Goal: Information Seeking & Learning: Learn about a topic

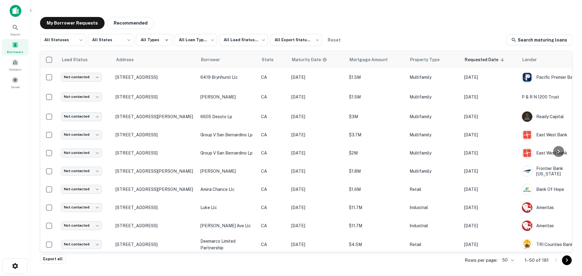
scroll to position [333, 0]
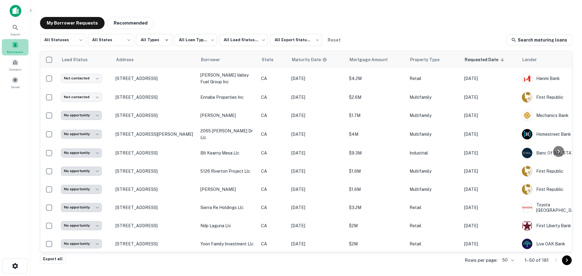
click at [15, 48] on div "Borrowers" at bounding box center [15, 47] width 27 height 16
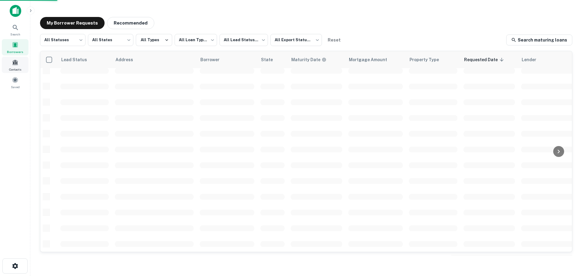
click at [18, 62] on span at bounding box center [15, 62] width 7 height 7
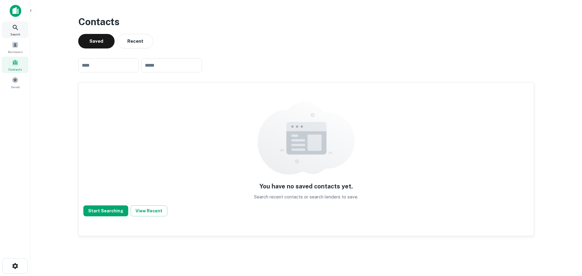
click at [18, 26] on icon at bounding box center [15, 27] width 7 height 7
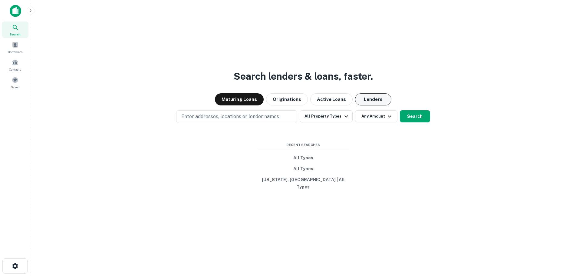
click at [380, 100] on button "Lenders" at bounding box center [373, 99] width 36 height 12
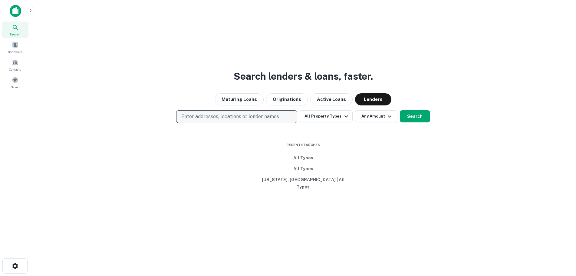
click at [264, 118] on p "Enter addresses, locations or lender names" at bounding box center [230, 116] width 98 height 7
type input "**********"
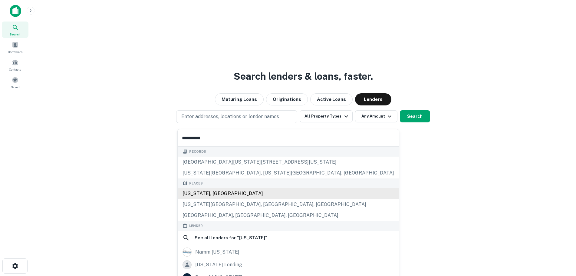
click at [216, 196] on div "California, USA" at bounding box center [288, 193] width 221 height 11
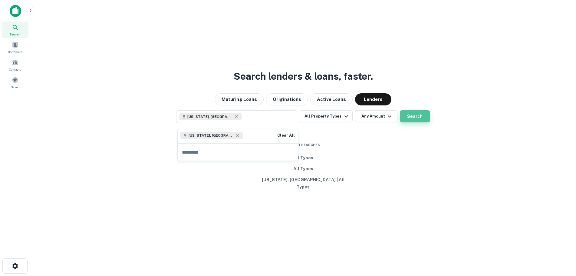
click at [416, 122] on button "Search" at bounding box center [415, 116] width 30 height 12
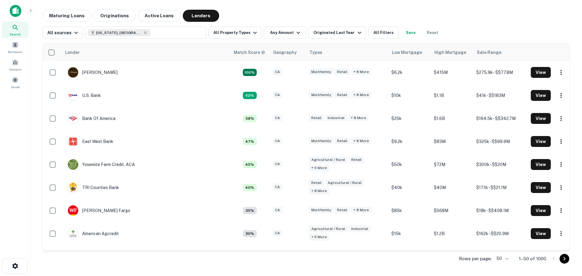
click at [502, 258] on body "Search Borrowers Contacts Saved Maturing Loans Originations Active Loans Lender…" at bounding box center [291, 138] width 582 height 276
click at [503, 241] on li "100" at bounding box center [502, 241] width 21 height 11
type input "***"
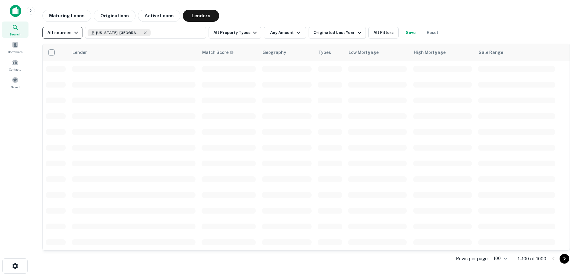
click at [67, 33] on div "All sources" at bounding box center [63, 32] width 32 height 7
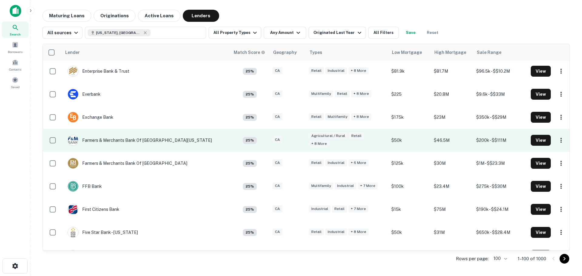
scroll to position [1060, 0]
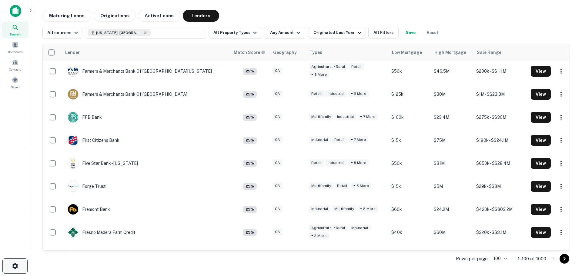
click at [19, 265] on button "button" at bounding box center [14, 265] width 25 height 15
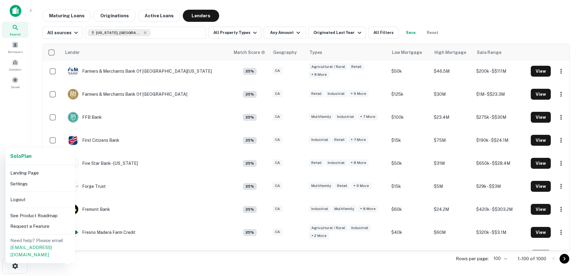
drag, startPoint x: 182, startPoint y: 264, endPoint x: 261, endPoint y: 264, distance: 79.4
click at [182, 264] on div at bounding box center [291, 138] width 582 height 276
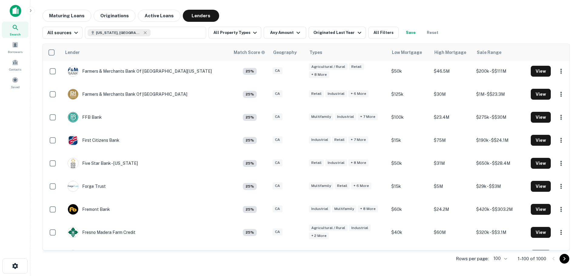
drag, startPoint x: 552, startPoint y: 187, endPoint x: 488, endPoint y: 10, distance: 187.7
click at [488, 10] on div "Maturing Loans Originations Active Loans Lenders" at bounding box center [305, 16] width 527 height 12
click at [9, 25] on div "Search" at bounding box center [15, 30] width 27 height 16
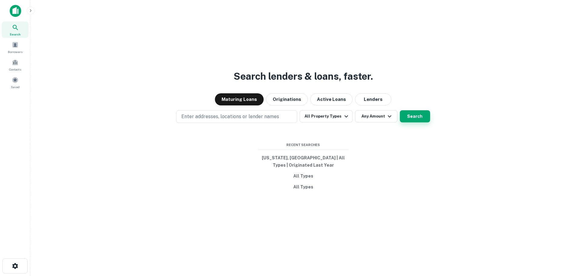
click at [420, 119] on button "Search" at bounding box center [415, 116] width 30 height 12
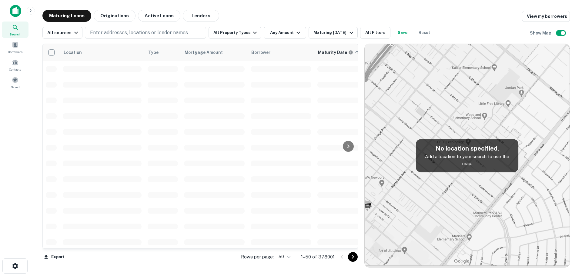
scroll to position [215, 0]
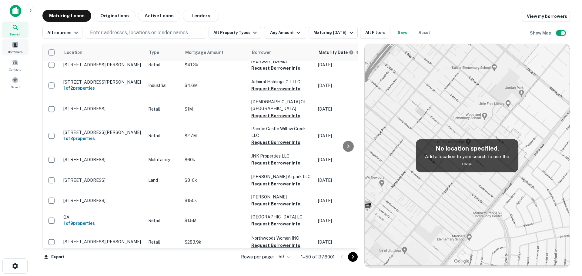
click at [10, 47] on div "Borrowers" at bounding box center [15, 47] width 27 height 16
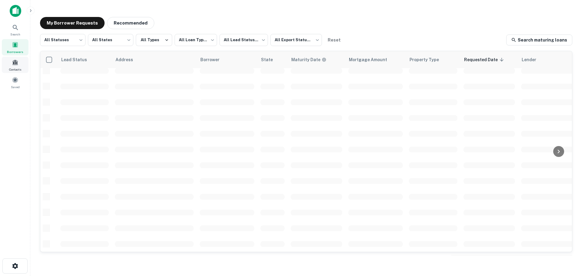
click at [15, 66] on div "Contacts" at bounding box center [15, 65] width 27 height 16
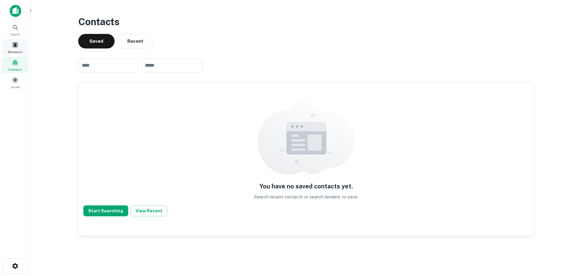
click at [15, 49] on span "Borrowers" at bounding box center [15, 51] width 15 height 5
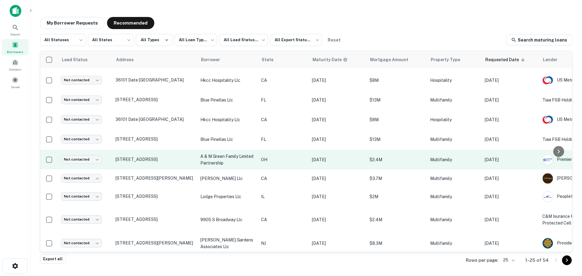
scroll to position [311, 0]
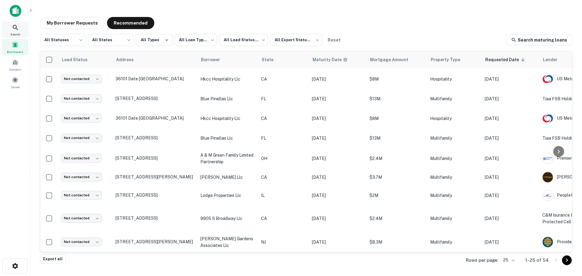
click at [13, 28] on icon at bounding box center [15, 27] width 7 height 7
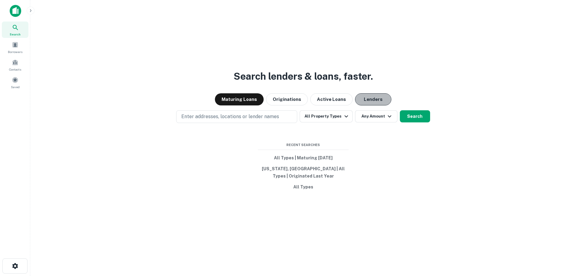
click at [368, 100] on button "Lenders" at bounding box center [373, 99] width 36 height 12
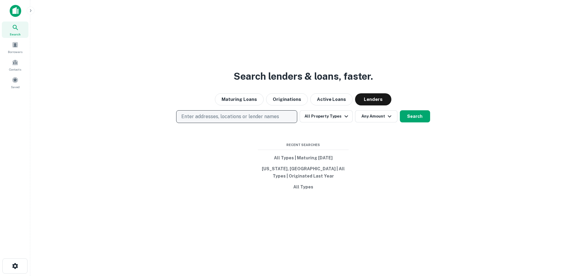
click at [255, 115] on p "Enter addresses, locations or lender names" at bounding box center [230, 116] width 98 height 7
type input "**********"
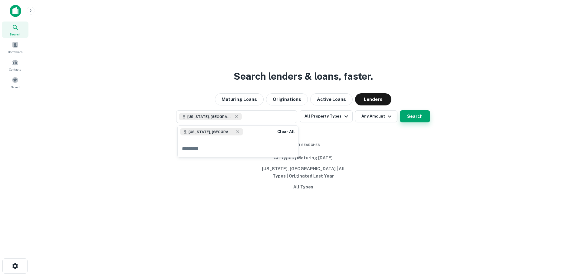
click at [417, 117] on button "Search" at bounding box center [415, 116] width 30 height 12
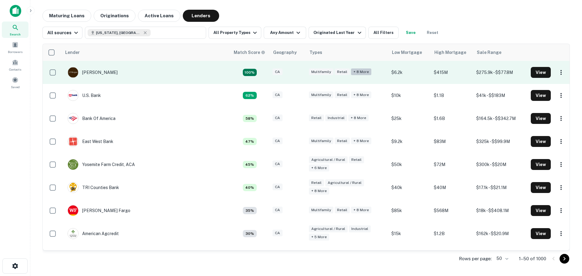
click at [351, 75] on div "+ 8 more" at bounding box center [361, 71] width 20 height 7
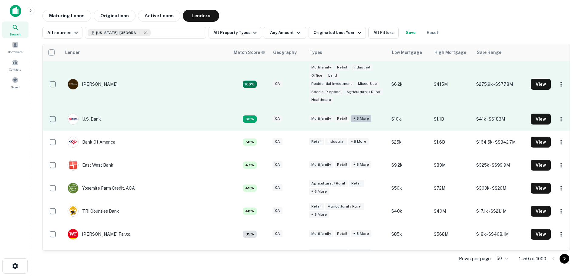
click at [351, 115] on div "+ 8 more" at bounding box center [361, 118] width 20 height 7
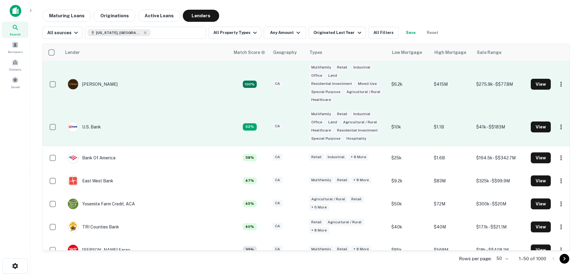
click at [351, 118] on div "Multifamily Retail Industrial Office Land Agricultural / Rural Healthcare Resid…" at bounding box center [347, 127] width 76 height 32
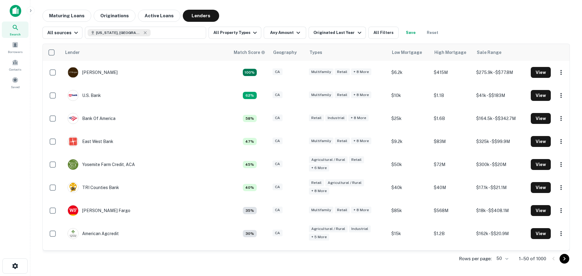
click at [486, 32] on div "All sources [US_STATE], [GEOGRAPHIC_DATA] All Property Types Any Amount Origina…" at bounding box center [305, 30] width 527 height 17
click at [15, 29] on icon at bounding box center [15, 27] width 7 height 7
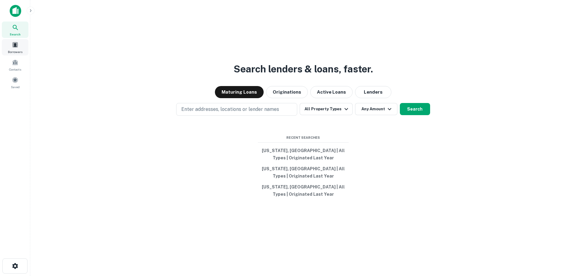
click at [16, 49] on div "Borrowers" at bounding box center [15, 47] width 27 height 16
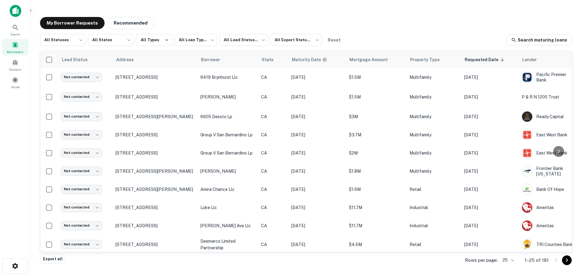
click at [372, 19] on div "My Borrower Requests Recommended" at bounding box center [306, 23] width 532 height 12
click at [375, 21] on div "My Borrower Requests Recommended" at bounding box center [306, 23] width 532 height 12
